Goal: Check status: Check status

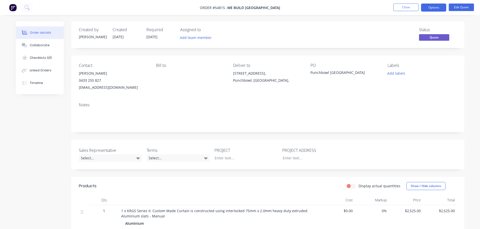
click at [393, 8] on ul "Close Options Edit Quote" at bounding box center [433, 8] width 93 height 8
click at [397, 8] on button "Close" at bounding box center [405, 8] width 25 height 8
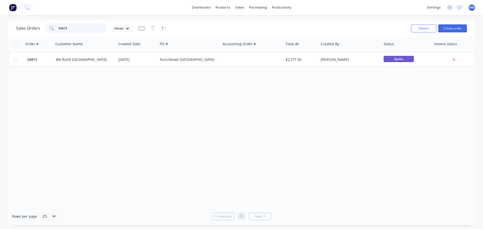
drag, startPoint x: 82, startPoint y: 27, endPoint x: 0, endPoint y: 1, distance: 85.8
click at [19, 27] on div "Sales Orders 54815 Views" at bounding box center [74, 28] width 116 height 10
drag, startPoint x: 80, startPoint y: 28, endPoint x: 49, endPoint y: 27, distance: 30.5
click at [51, 29] on div "Georges river" at bounding box center [75, 28] width 63 height 10
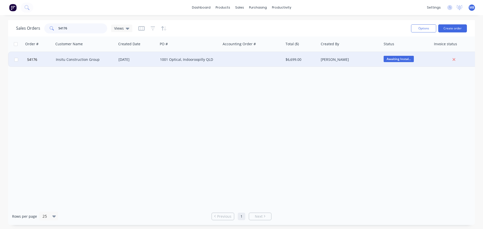
type input "54176"
click at [352, 60] on div "[PERSON_NAME]" at bounding box center [349, 59] width 56 height 5
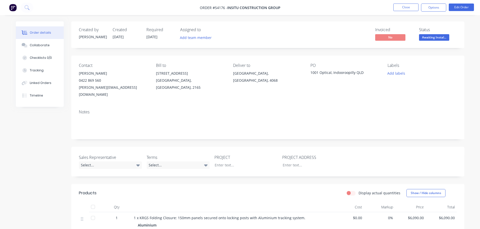
click at [440, 38] on span "Awaiting Instal..." at bounding box center [434, 37] width 30 height 6
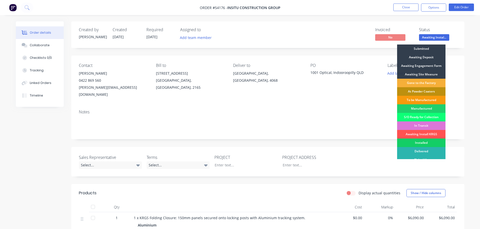
click at [420, 143] on div "Installed" at bounding box center [421, 143] width 48 height 9
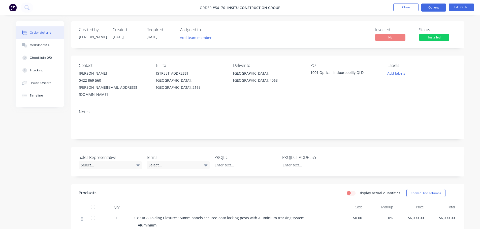
click at [428, 9] on button "Options" at bounding box center [433, 8] width 25 height 8
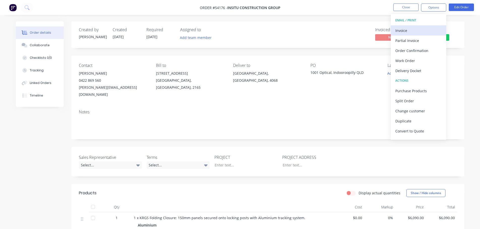
click at [406, 29] on div "Invoice" at bounding box center [418, 30] width 46 height 7
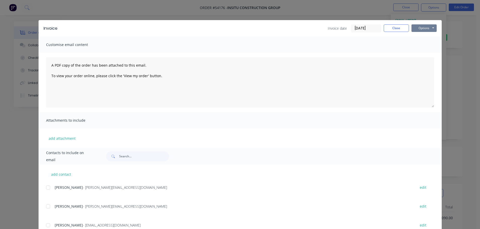
click at [414, 30] on button "Options" at bounding box center [423, 28] width 25 height 8
click at [413, 45] on button "Print" at bounding box center [427, 45] width 32 height 8
click at [411, 8] on div "Invoice Invoice date [DATE] Close Options Preview Print Email Customise email c…" at bounding box center [240, 114] width 480 height 229
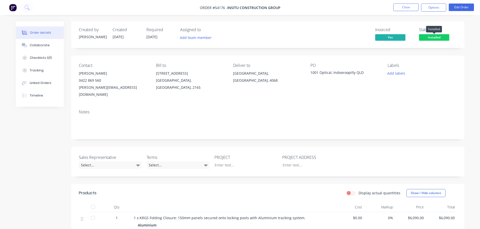
click at [432, 39] on span "Installed" at bounding box center [434, 37] width 30 height 6
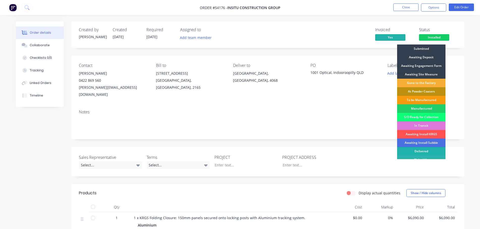
click at [421, 152] on div "Delivered" at bounding box center [421, 151] width 48 height 9
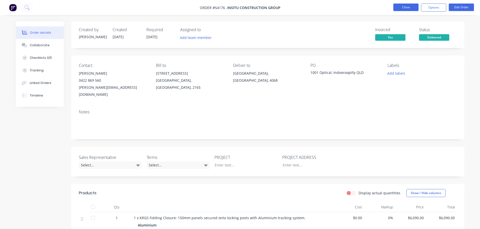
click at [409, 8] on button "Close" at bounding box center [405, 8] width 25 height 8
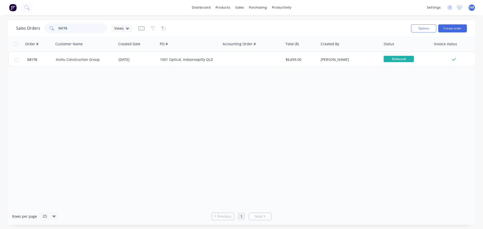
drag, startPoint x: 73, startPoint y: 28, endPoint x: 0, endPoint y: 11, distance: 75.4
click at [8, 20] on div "dashboard products sales purchasing productivity dashboard products Product Cat…" at bounding box center [241, 114] width 483 height 229
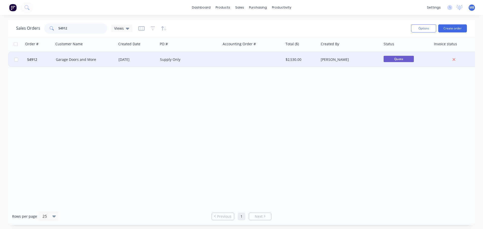
type input "54912"
click at [324, 61] on div "[PERSON_NAME]" at bounding box center [349, 59] width 56 height 5
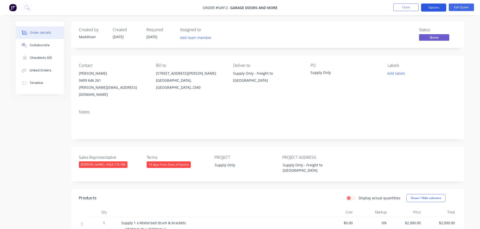
click at [432, 8] on button "Options" at bounding box center [433, 8] width 25 height 8
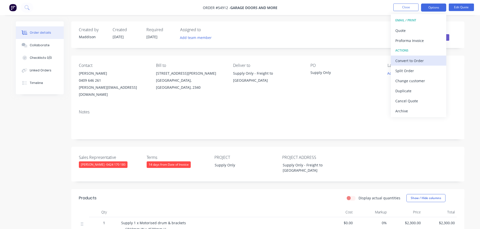
click at [407, 60] on div "Convert to Order" at bounding box center [418, 60] width 46 height 7
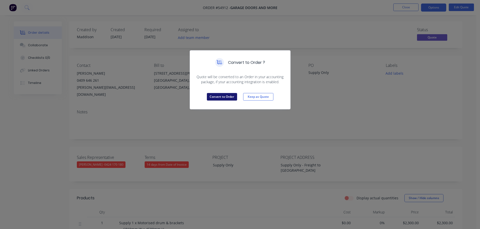
click at [231, 97] on button "Convert to Order" at bounding box center [222, 97] width 30 height 8
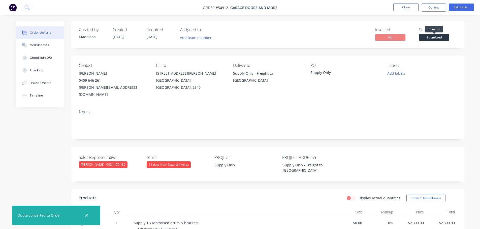
click at [424, 37] on span "Submitted" at bounding box center [434, 37] width 30 height 6
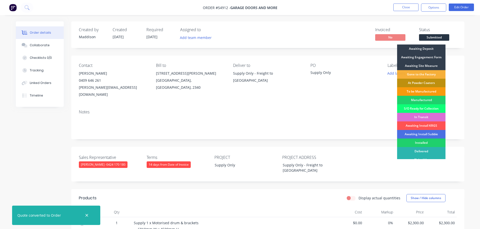
click at [412, 116] on div "In Transit" at bounding box center [421, 117] width 48 height 9
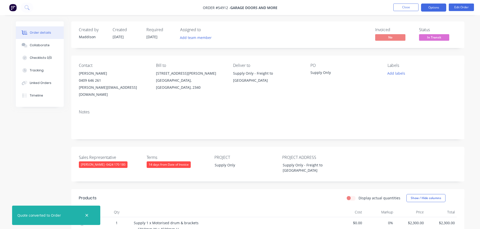
click at [428, 9] on button "Options" at bounding box center [433, 8] width 25 height 8
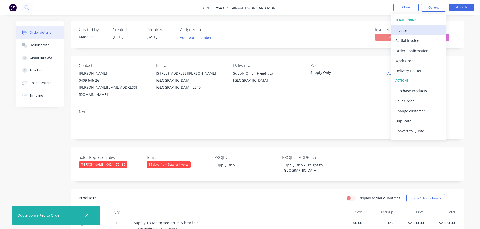
click at [405, 30] on div "Invoice" at bounding box center [418, 30] width 46 height 7
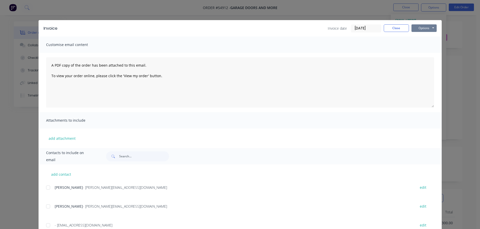
click at [419, 26] on button "Options" at bounding box center [423, 28] width 25 height 8
click at [413, 46] on button "Print" at bounding box center [427, 45] width 32 height 8
click at [397, 29] on button "Close" at bounding box center [395, 28] width 25 height 8
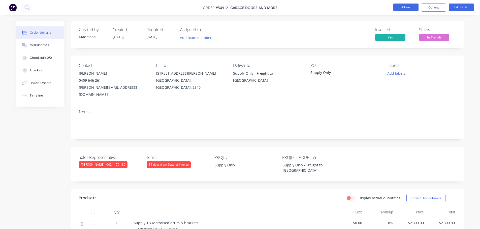
click at [397, 8] on button "Close" at bounding box center [405, 8] width 25 height 8
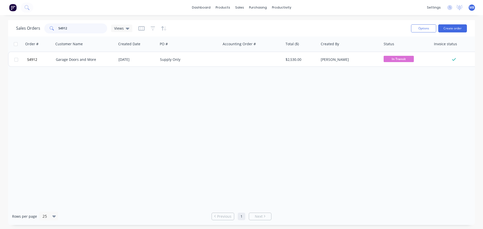
drag, startPoint x: 75, startPoint y: 28, endPoint x: 0, endPoint y: 10, distance: 77.0
click at [0, 22] on div "Sales Orders 54912 Views Options Create order Order # Customer Name Created Dat…" at bounding box center [241, 122] width 483 height 205
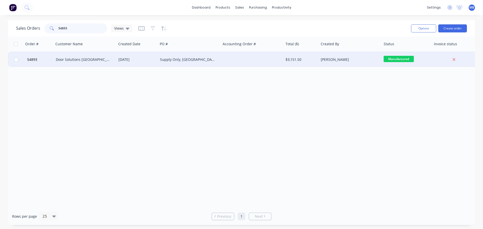
type input "54893"
click at [360, 59] on div "[PERSON_NAME]" at bounding box center [349, 59] width 56 height 5
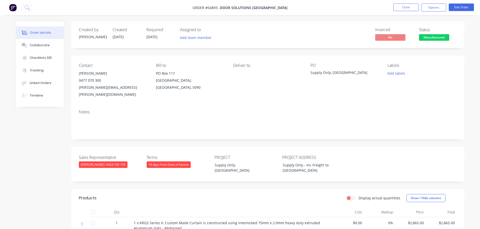
click at [431, 38] on span "Manufactured" at bounding box center [434, 37] width 30 height 6
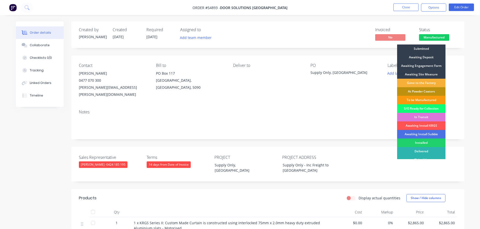
drag, startPoint x: 422, startPoint y: 116, endPoint x: 422, endPoint y: 67, distance: 48.8
click at [422, 116] on div "In Transit" at bounding box center [421, 117] width 48 height 9
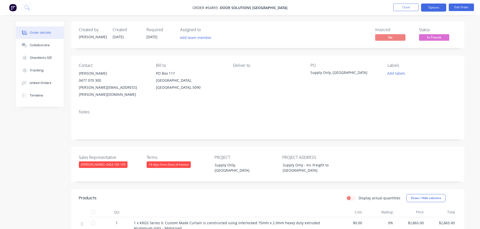
click at [428, 9] on button "Options" at bounding box center [433, 8] width 25 height 8
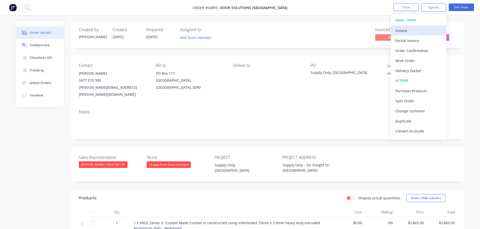
click at [406, 30] on div "Invoice" at bounding box center [418, 30] width 46 height 7
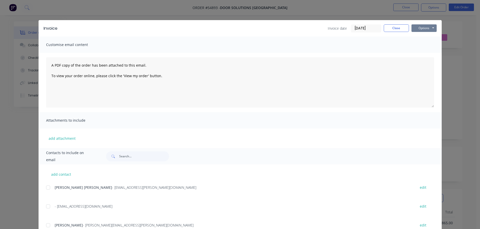
click at [424, 27] on button "Options" at bounding box center [423, 28] width 25 height 8
click at [420, 44] on button "Print" at bounding box center [427, 45] width 32 height 8
click at [393, 28] on button "Close" at bounding box center [395, 28] width 25 height 8
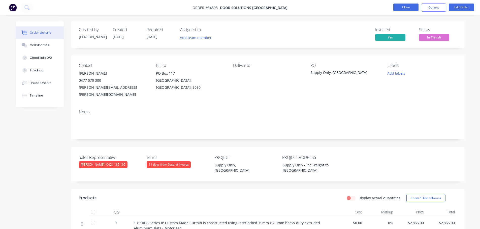
click at [402, 8] on button "Close" at bounding box center [405, 8] width 25 height 8
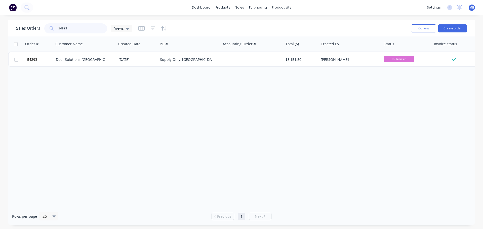
drag, startPoint x: 89, startPoint y: 30, endPoint x: 39, endPoint y: 19, distance: 51.8
click at [44, 19] on div "dashboard products sales purchasing productivity dashboard products Product Cat…" at bounding box center [241, 114] width 483 height 229
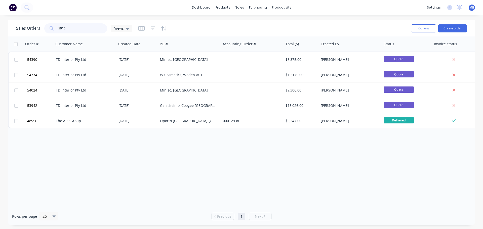
click at [59, 28] on input "5916" at bounding box center [82, 28] width 49 height 10
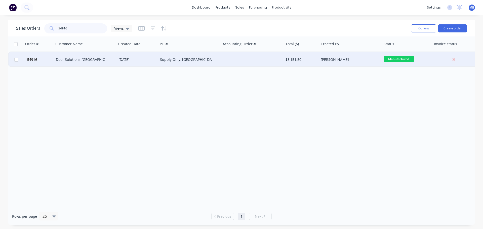
type input "54916"
click at [371, 64] on div "[PERSON_NAME]" at bounding box center [350, 59] width 63 height 15
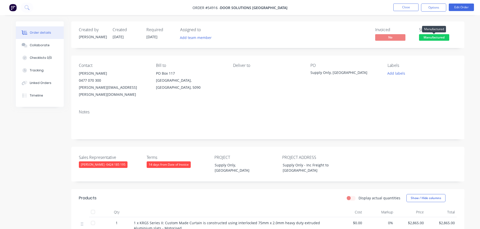
click at [424, 38] on span "Manufactured" at bounding box center [434, 37] width 30 height 6
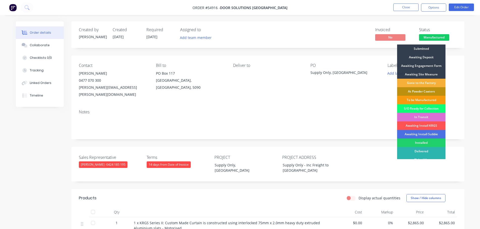
click at [418, 118] on div "In Transit" at bounding box center [421, 117] width 48 height 9
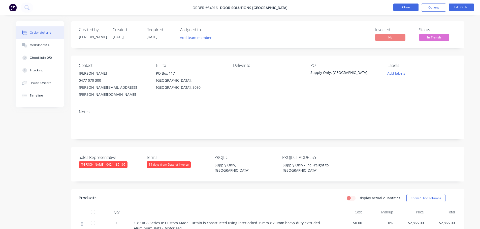
click at [406, 5] on button "Close" at bounding box center [405, 8] width 25 height 8
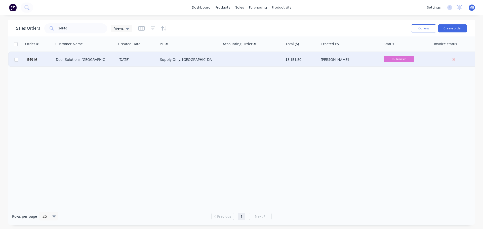
click at [316, 62] on div "$3,151.50" at bounding box center [301, 59] width 31 height 5
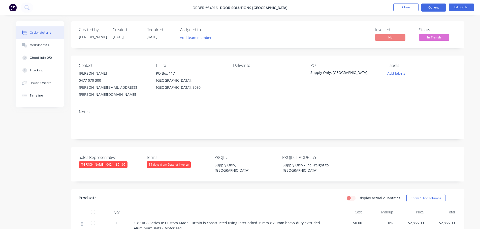
click at [432, 4] on button "Options" at bounding box center [433, 8] width 25 height 8
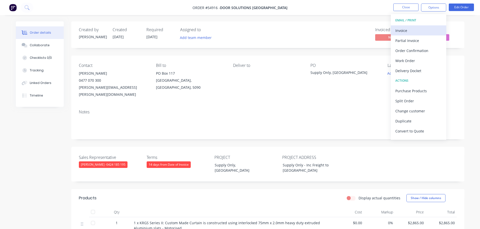
click at [408, 30] on div "Invoice" at bounding box center [418, 30] width 46 height 7
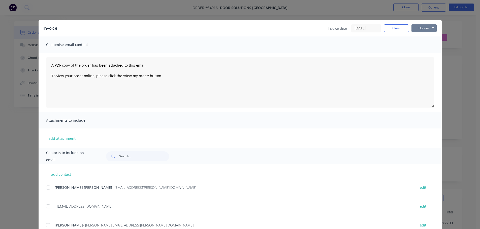
click at [426, 28] on button "Options" at bounding box center [423, 28] width 25 height 8
click at [416, 47] on button "Print" at bounding box center [427, 45] width 32 height 8
click at [396, 30] on button "Close" at bounding box center [395, 28] width 25 height 8
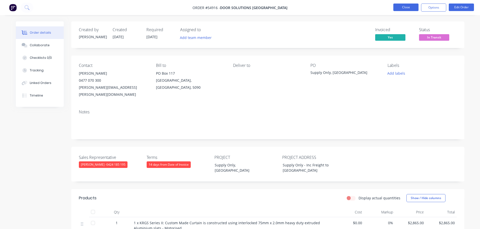
click at [403, 7] on button "Close" at bounding box center [405, 8] width 25 height 8
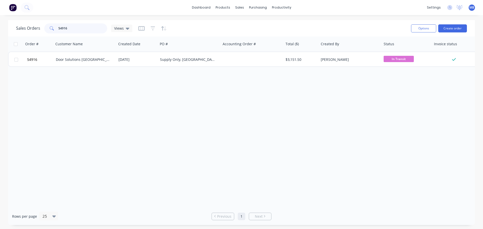
drag, startPoint x: 76, startPoint y: 27, endPoint x: 0, endPoint y: 0, distance: 80.5
click at [0, 2] on div "dashboard products sales purchasing productivity dashboard products Product Cat…" at bounding box center [241, 114] width 483 height 229
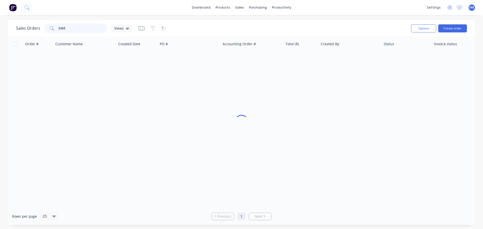
type input "53651"
